Goal: Check status: Check status

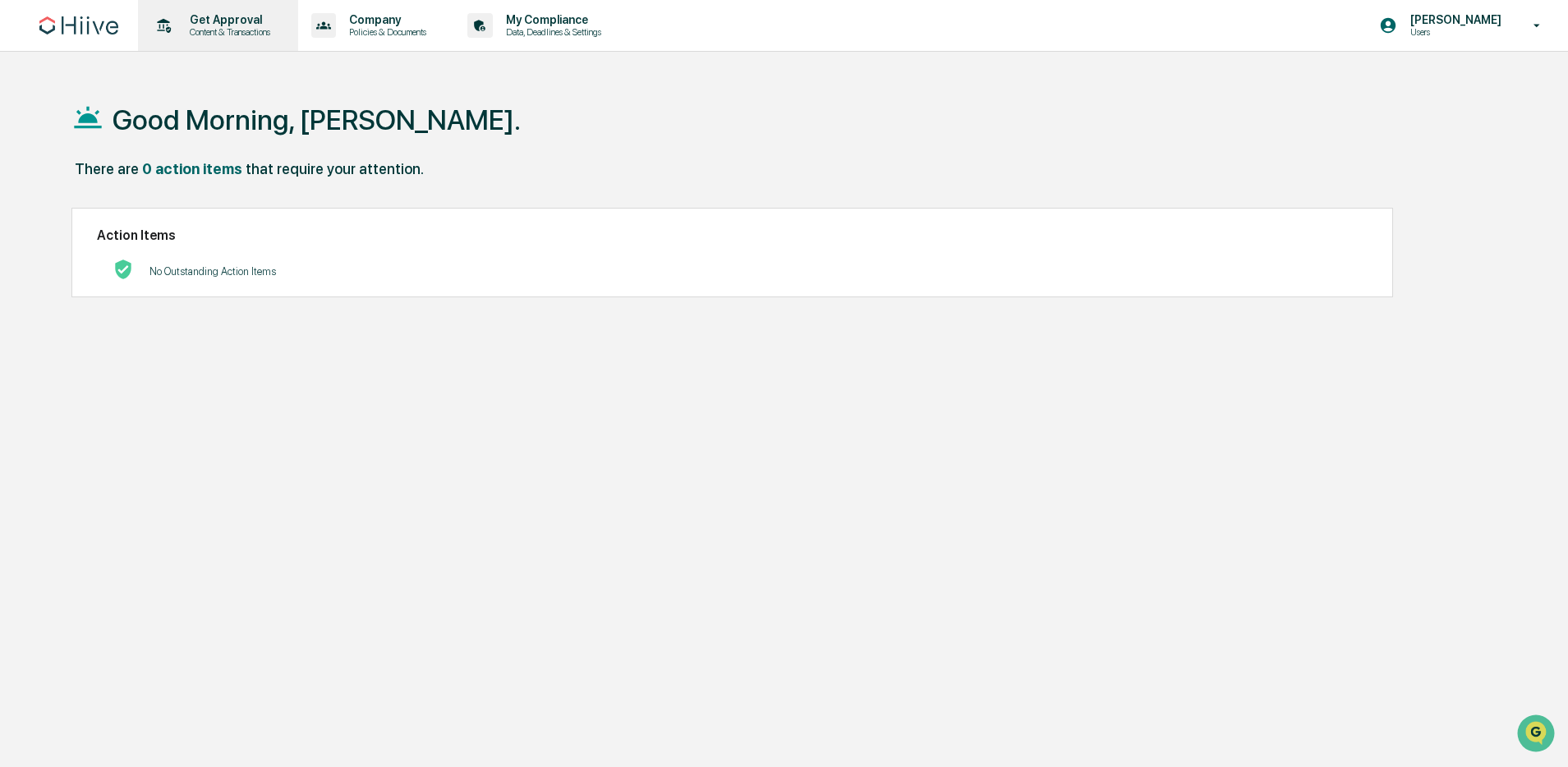
click at [256, 37] on p "Content & Transactions" at bounding box center [227, 33] width 102 height 12
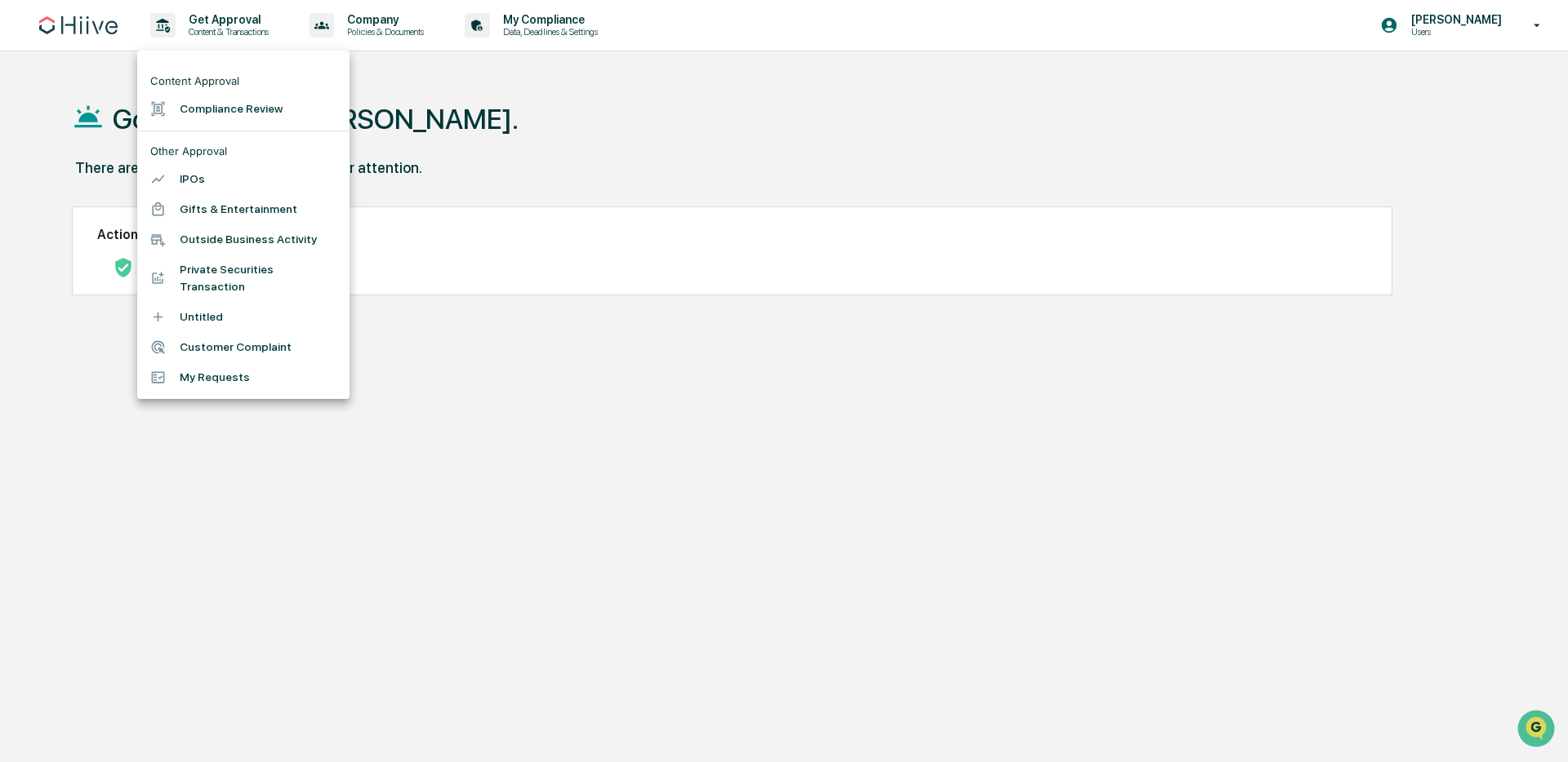
click at [573, 191] on div at bounding box center [784, 381] width 1568 height 762
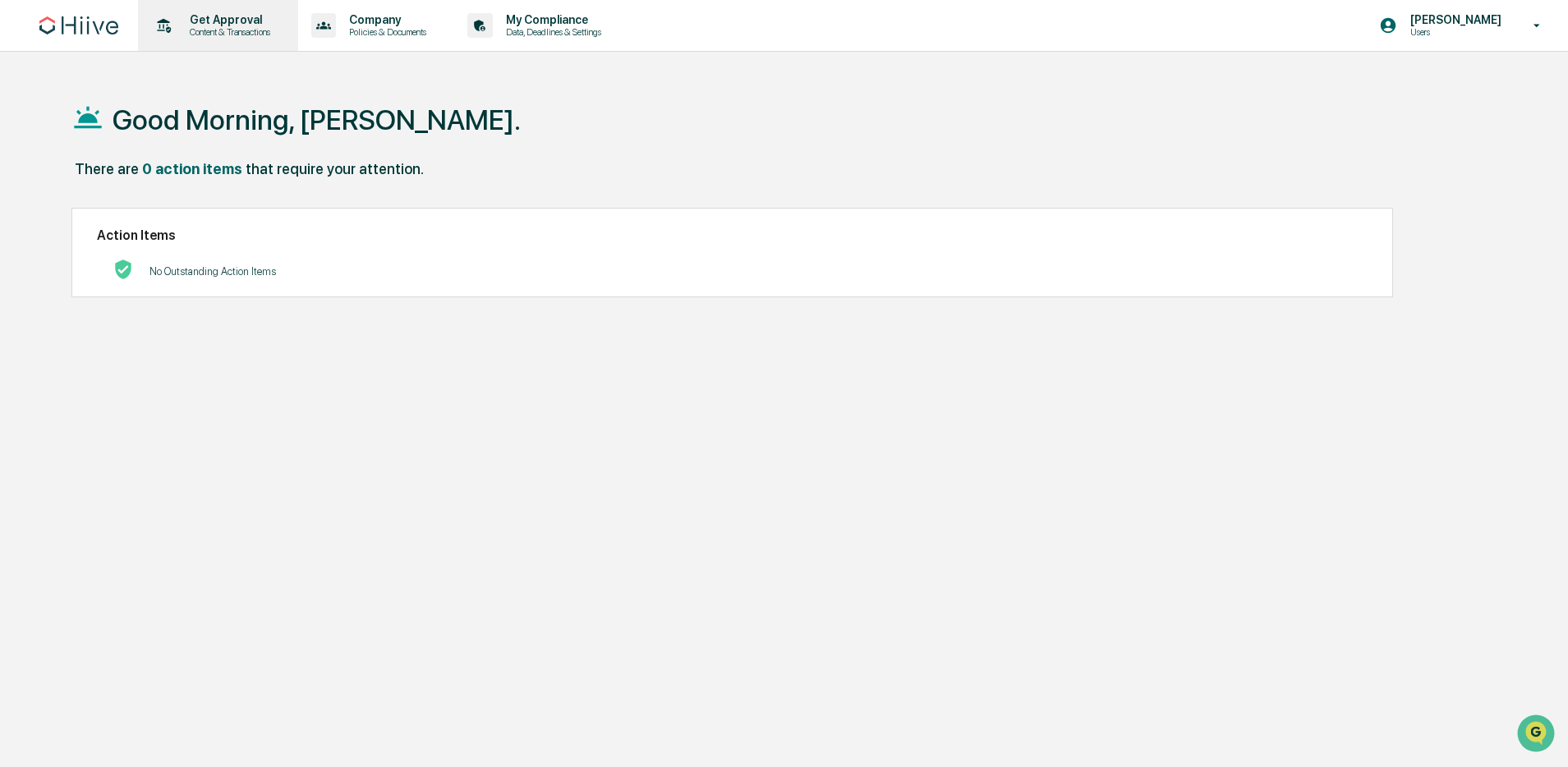
click at [289, 41] on div "Get Approval Content & Transactions" at bounding box center [215, 26] width 143 height 51
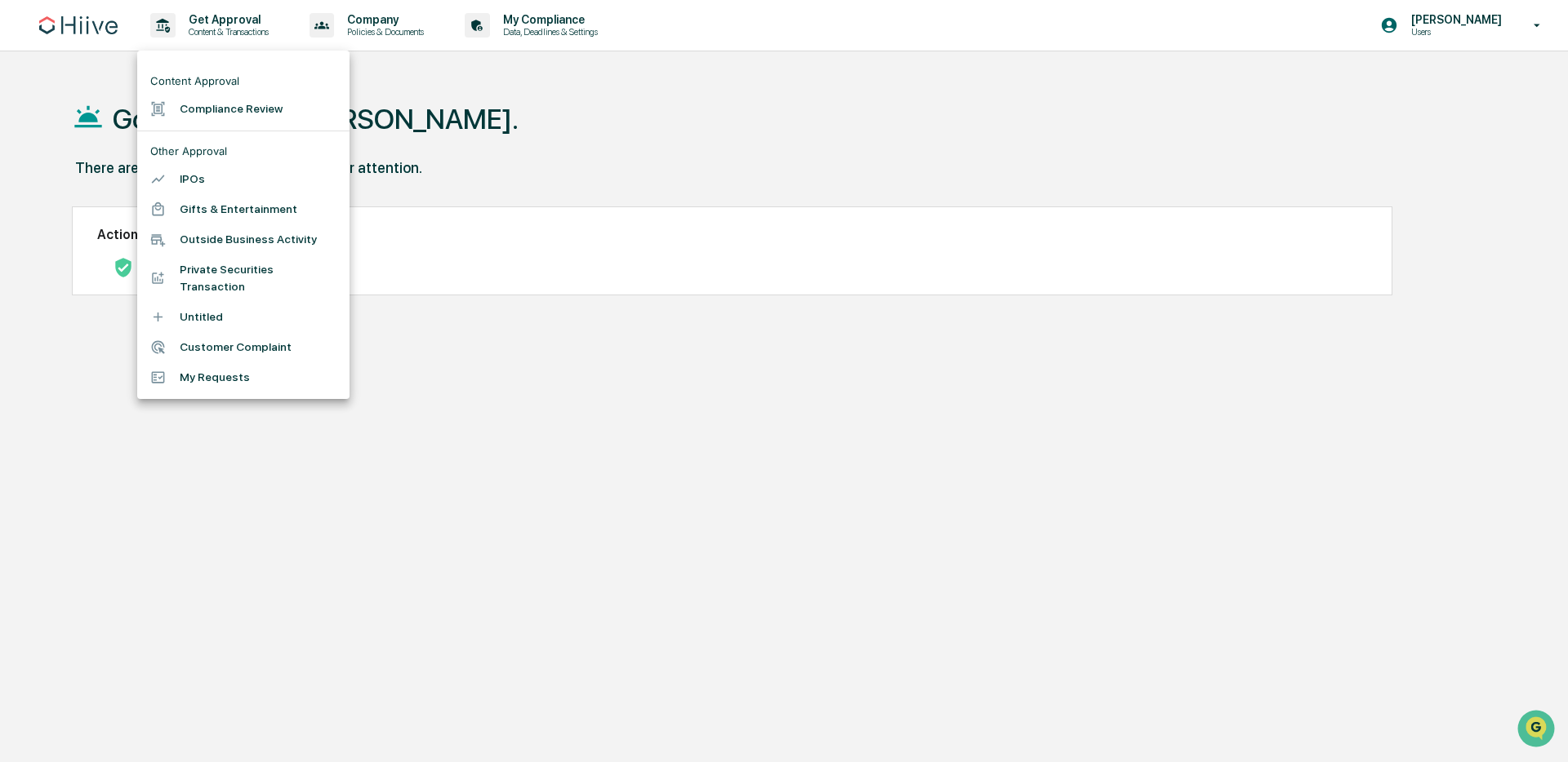
click at [274, 103] on li "Compliance Review" at bounding box center [244, 109] width 212 height 30
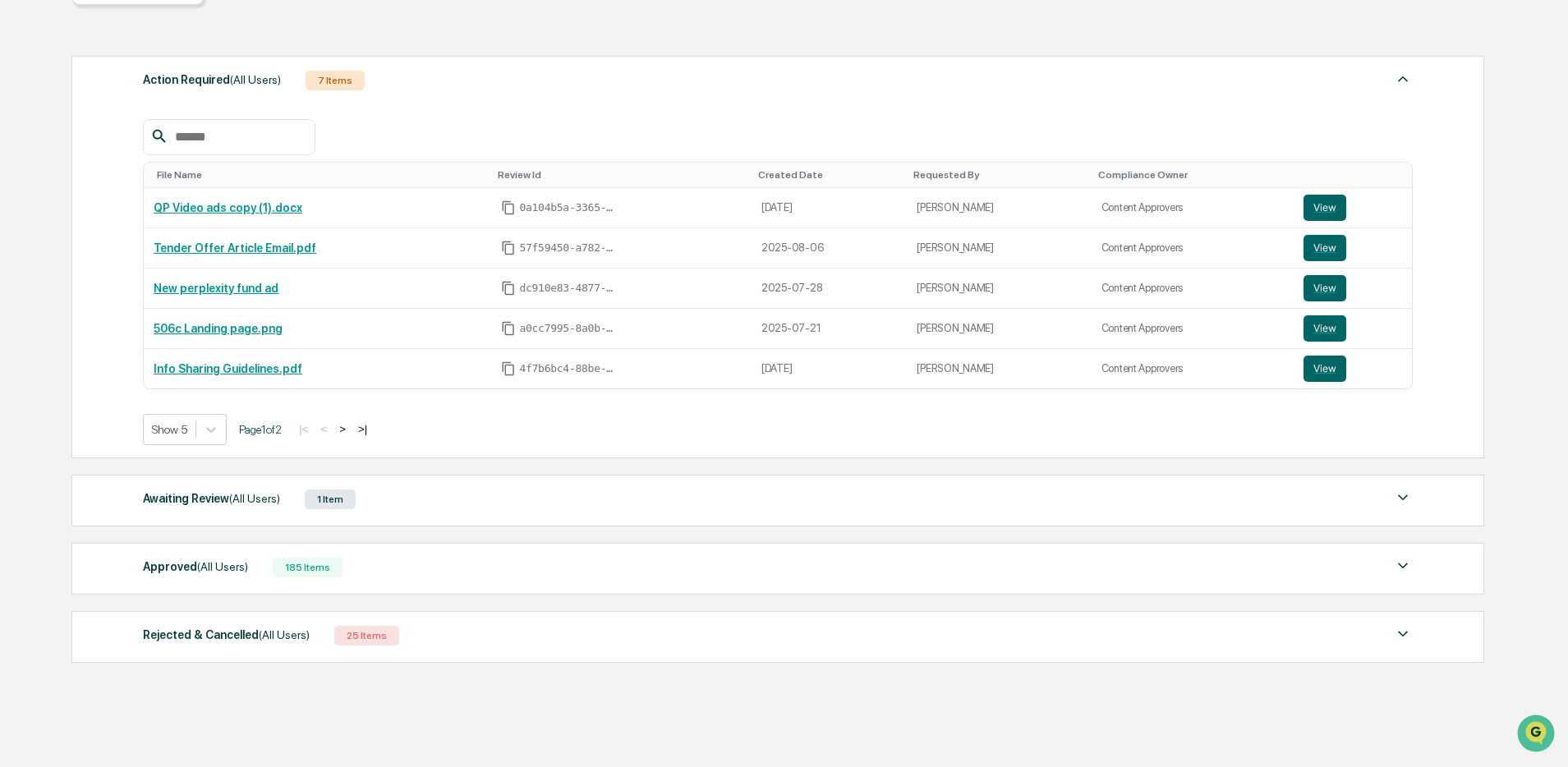
scroll to position [245, 0]
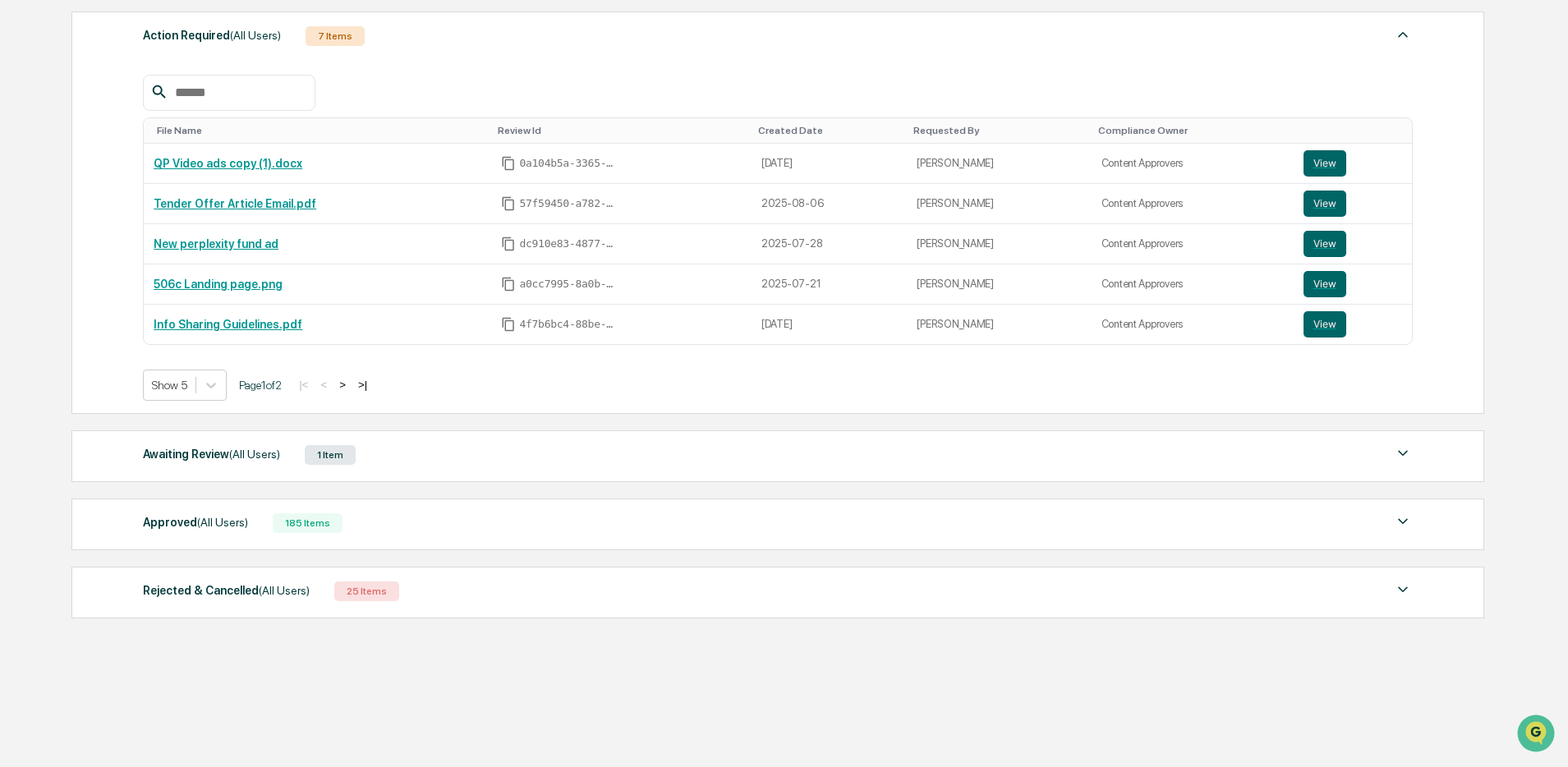
click at [278, 534] on div "Approved (All Users) 185 Items File Name Review Id Created Date Requested By Co…" at bounding box center [778, 525] width 1413 height 51
click at [301, 521] on div "185 Items" at bounding box center [307, 524] width 70 height 20
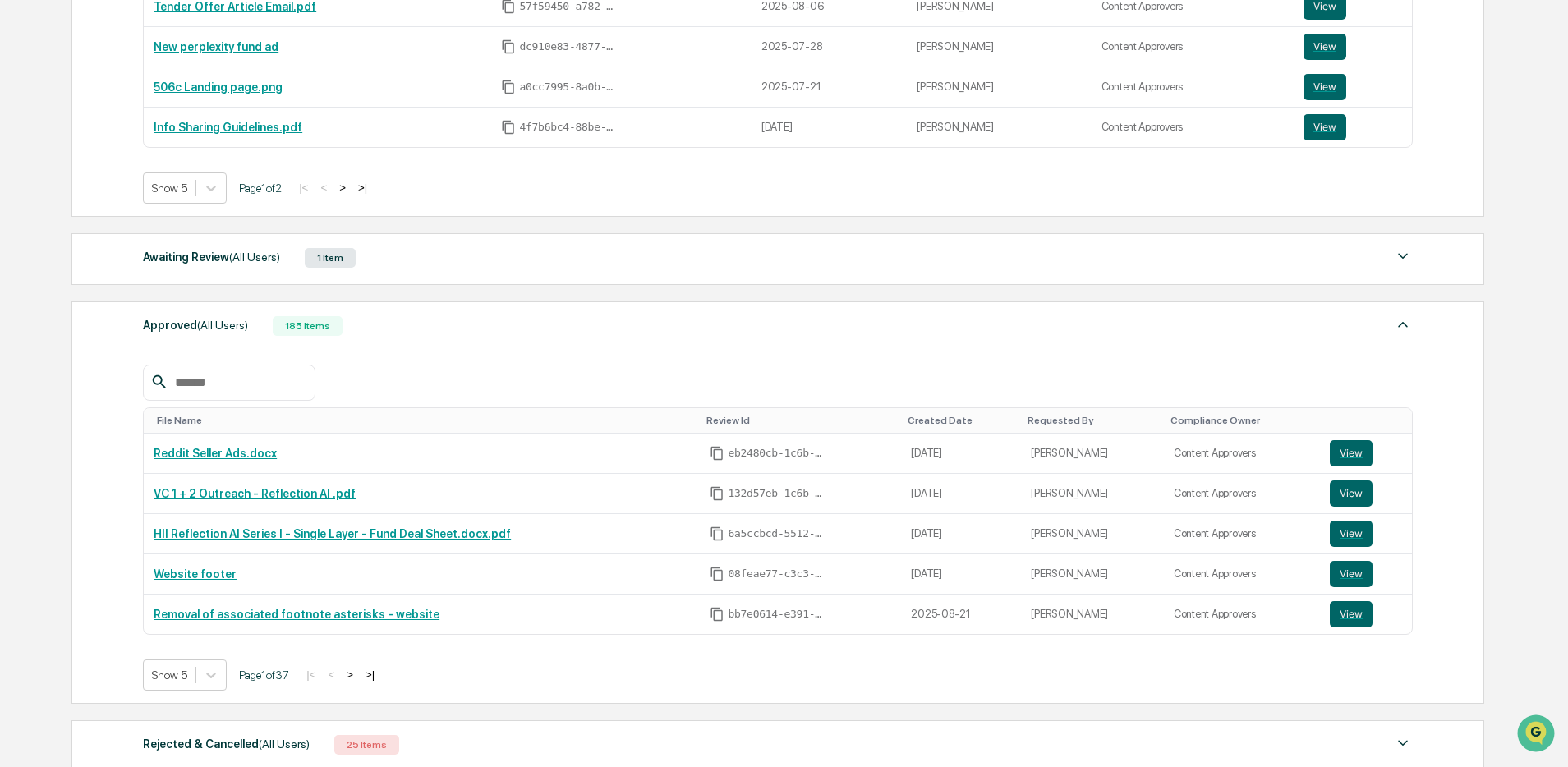
scroll to position [492, 0]
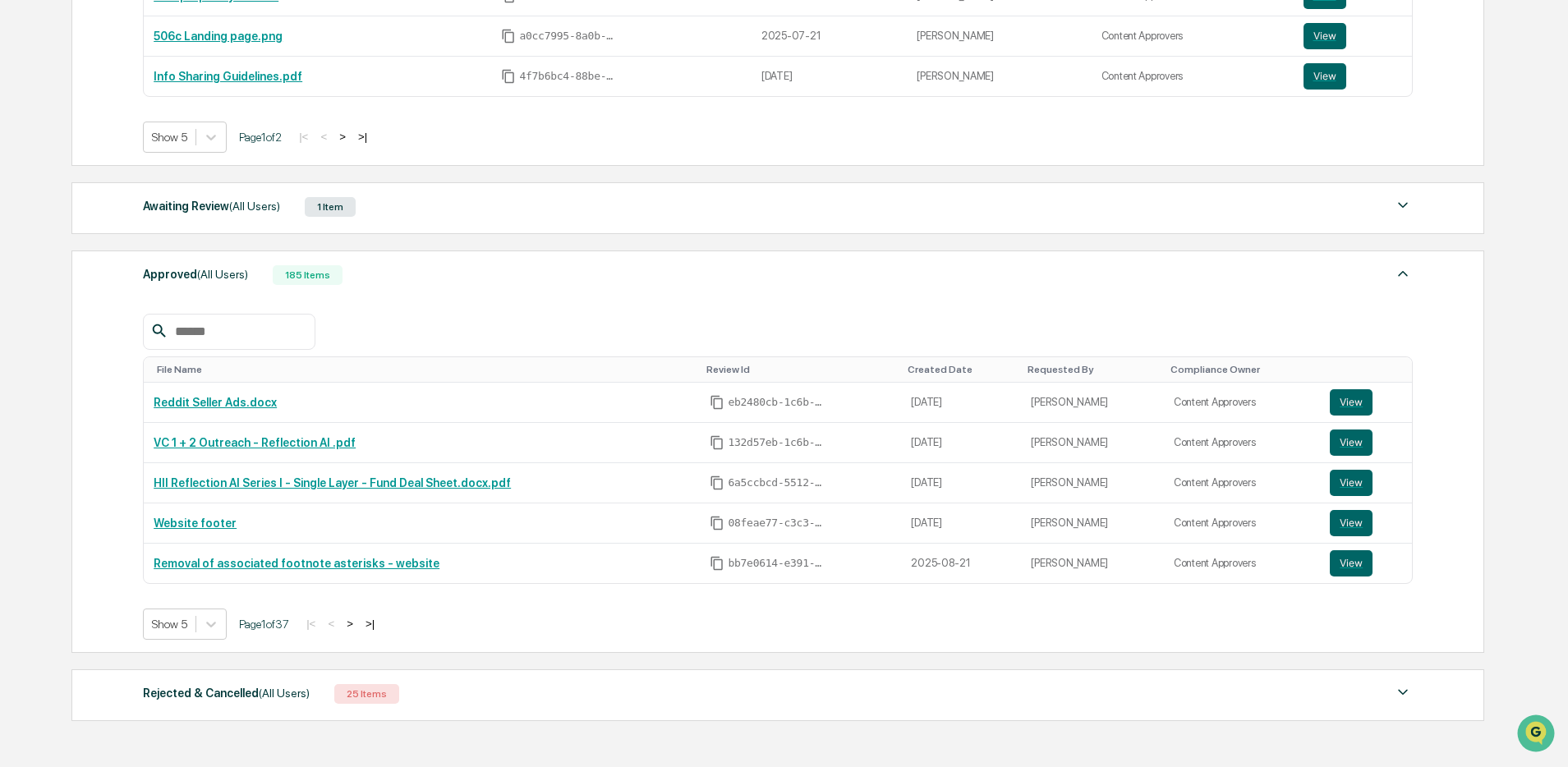
click at [358, 622] on button ">" at bounding box center [350, 624] width 17 height 14
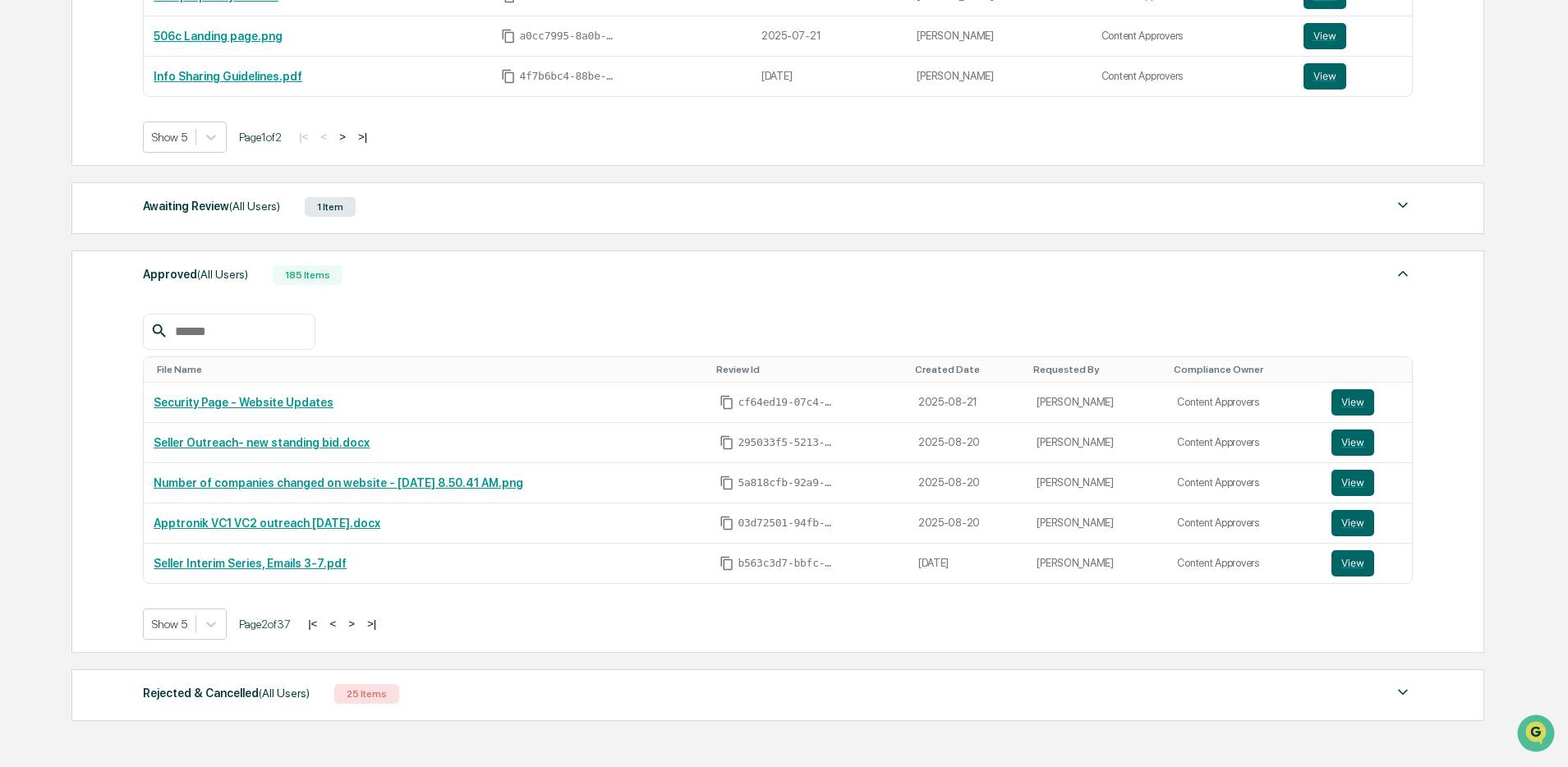
click at [360, 622] on button ">" at bounding box center [352, 624] width 17 height 14
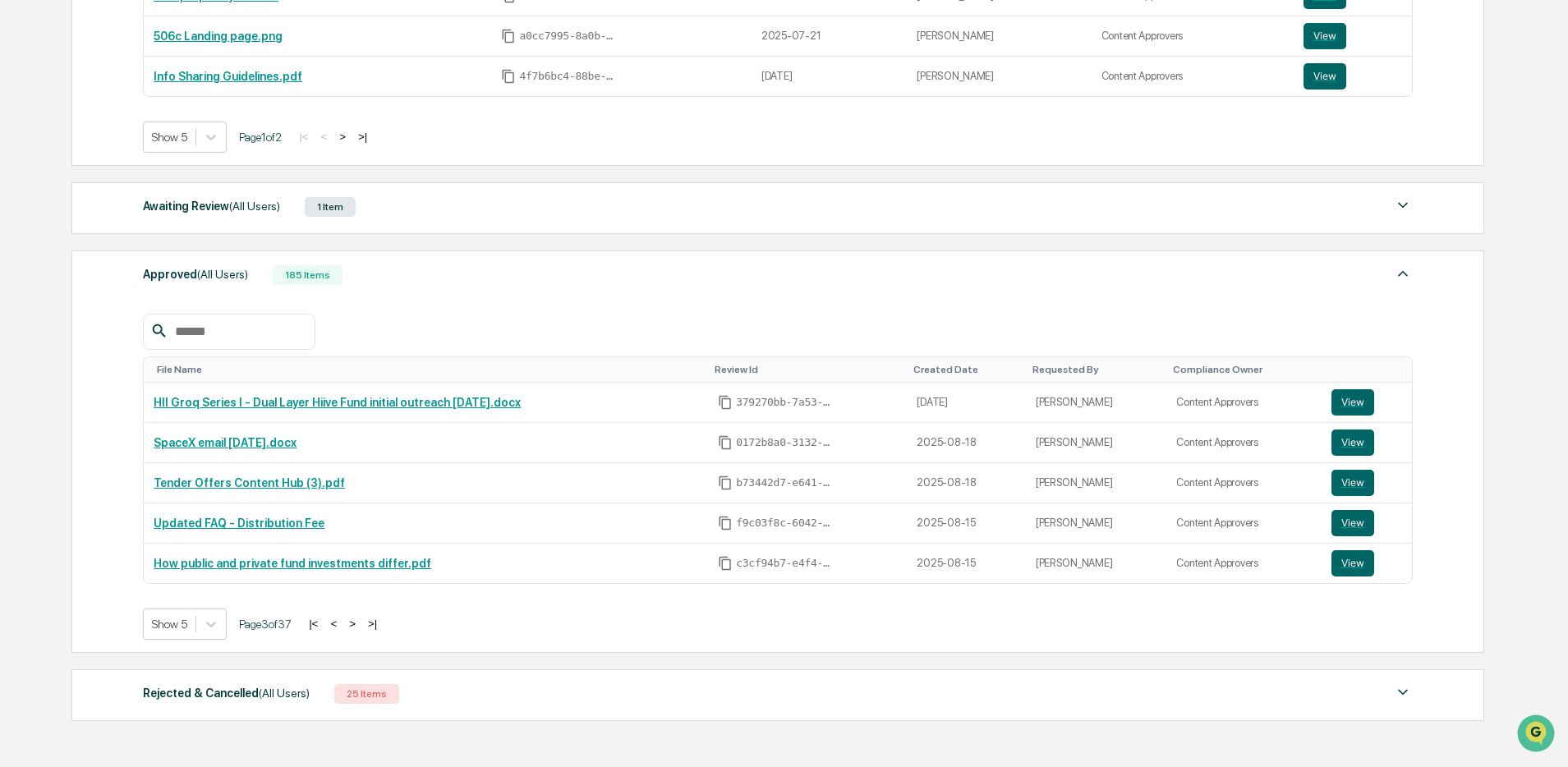
click at [227, 336] on input "text" at bounding box center [237, 332] width 139 height 22
type input "**********"
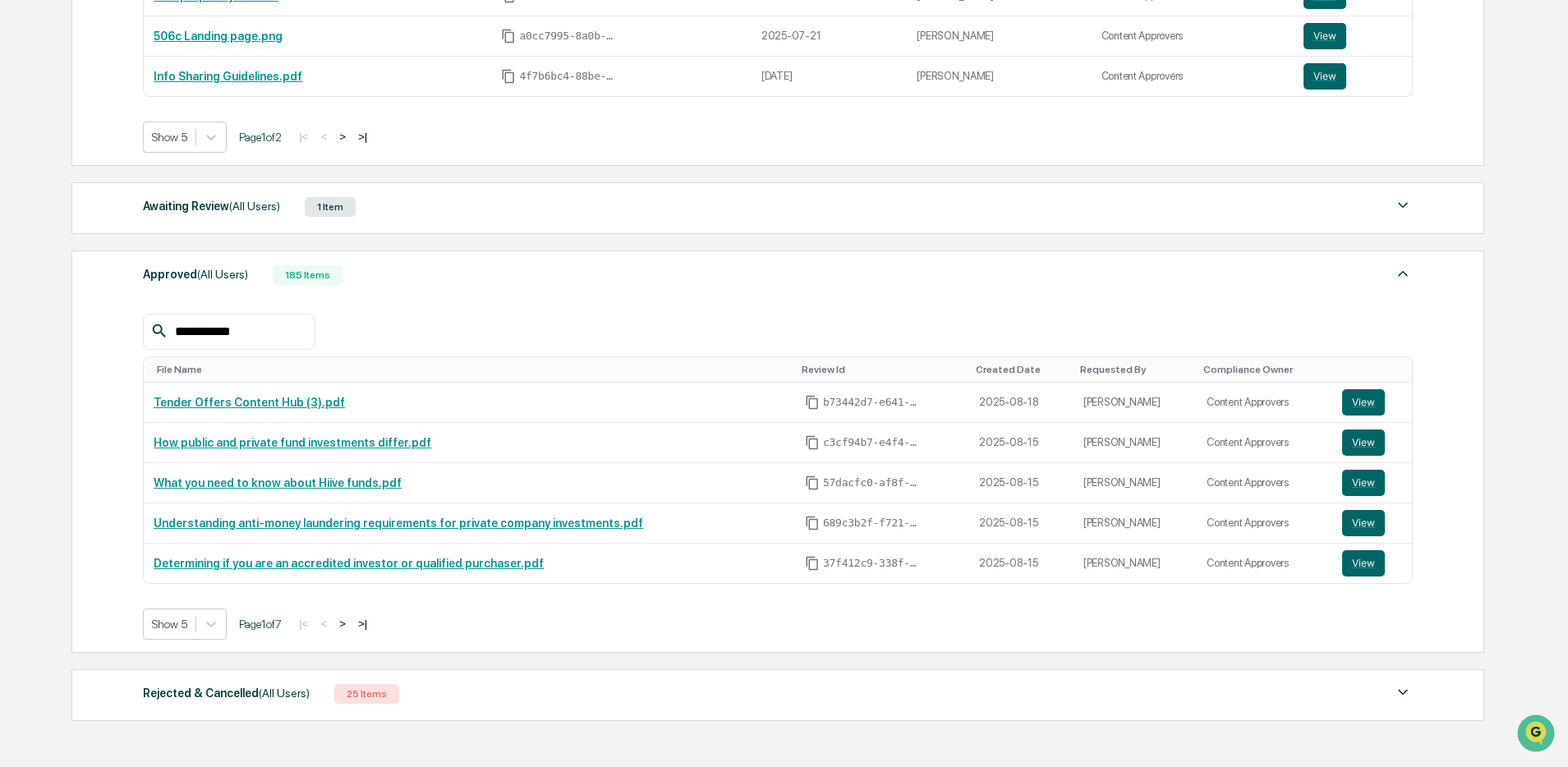
click at [351, 625] on button ">" at bounding box center [342, 624] width 17 height 14
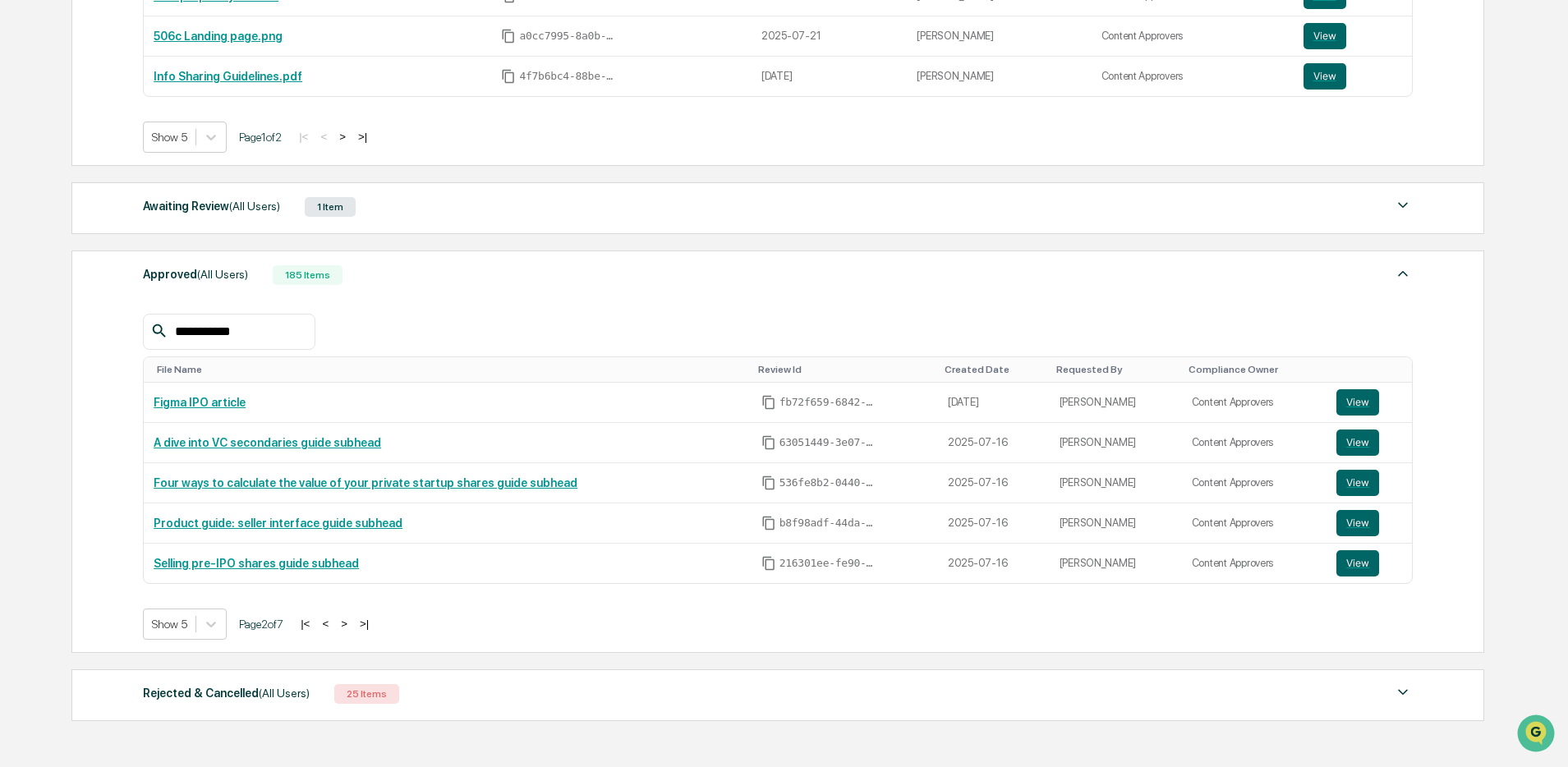
click at [334, 627] on button "<" at bounding box center [325, 624] width 17 height 14
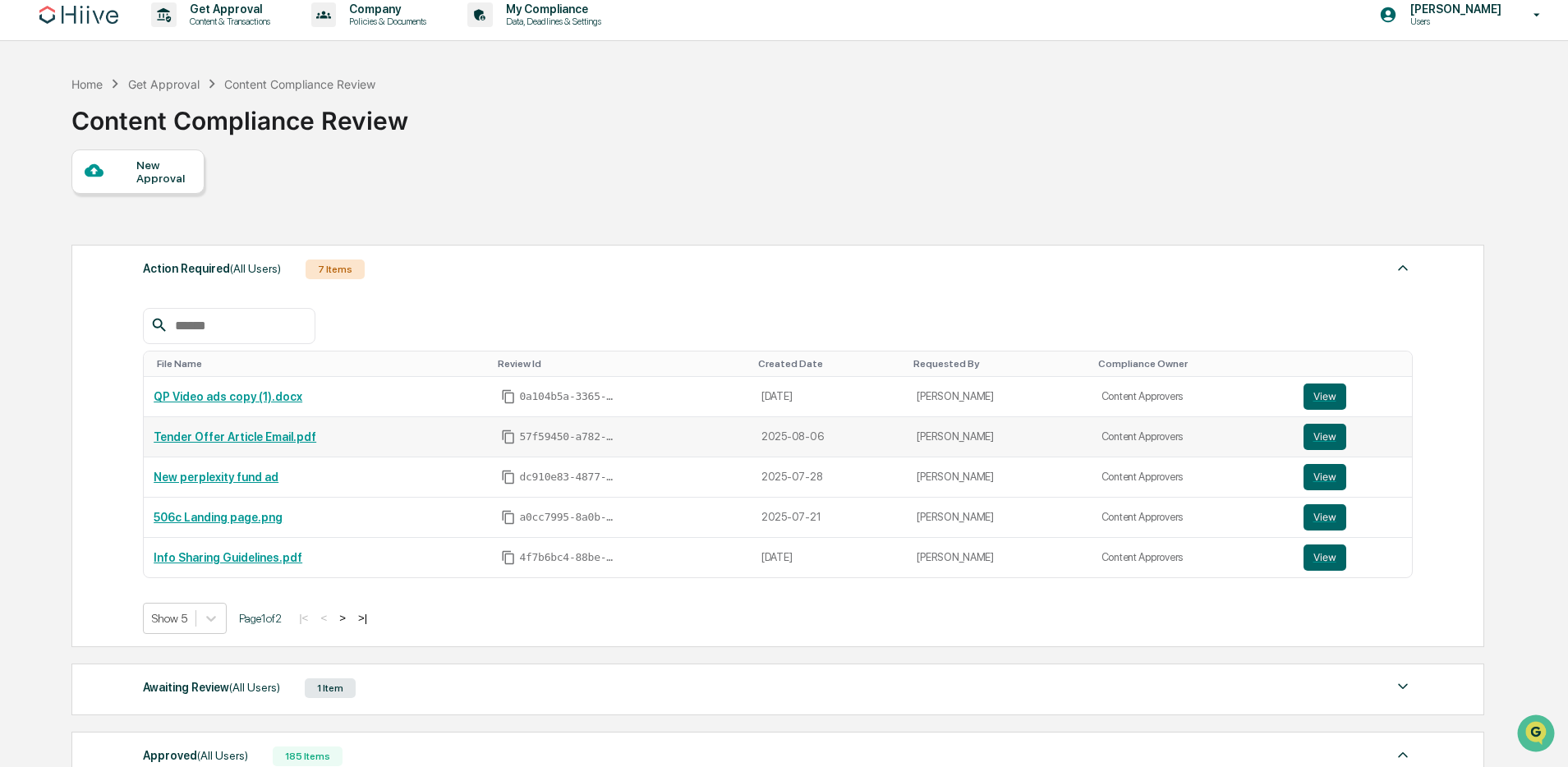
scroll to position [0, 0]
